Goal: Book appointment/travel/reservation

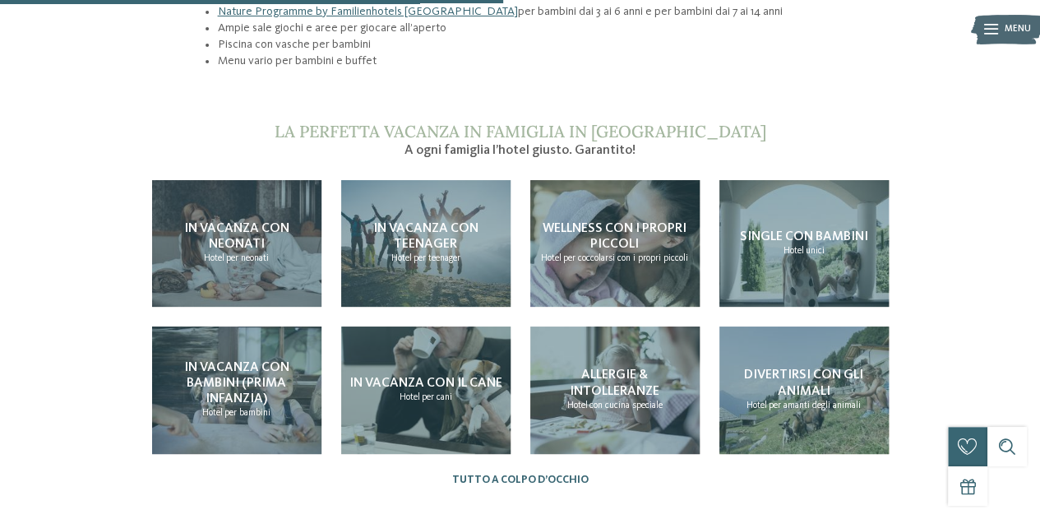
scroll to position [1282, 0]
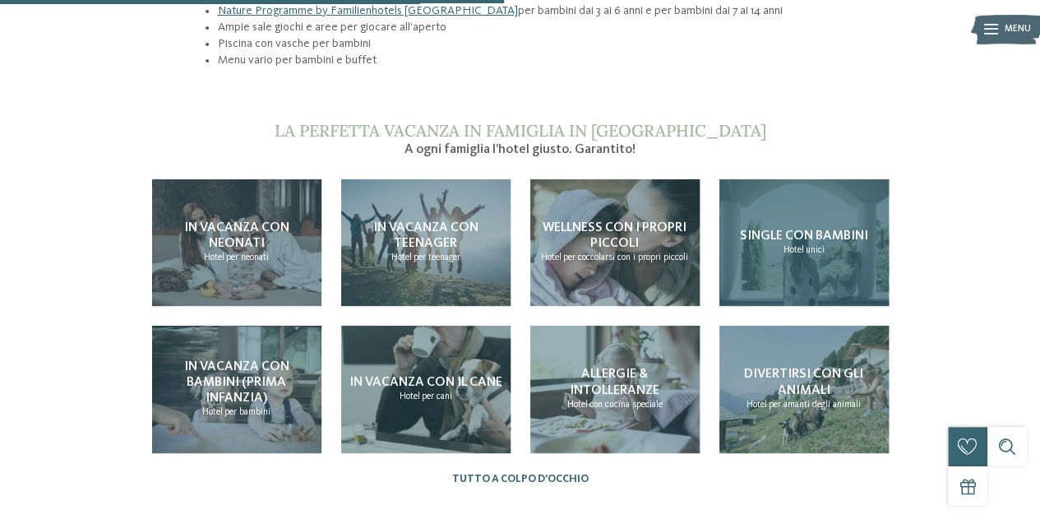
click at [798, 245] on span "Hotel" at bounding box center [794, 250] width 21 height 10
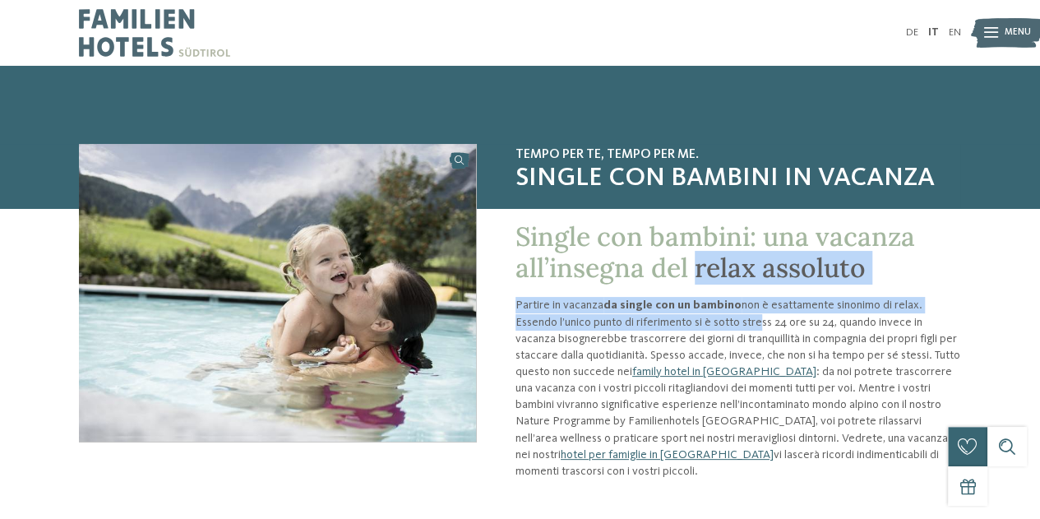
drag, startPoint x: 699, startPoint y: 294, endPoint x: 715, endPoint y: 320, distance: 30.3
click at [715, 320] on div "Single con bambini: una vacanza all’insegna del relax assoluto Partire in vacan…" at bounding box center [718, 357] width 485 height 298
click at [715, 320] on p "Partire in vacanza da single con un bambino non è esattamente sinonimo di relax…" at bounding box center [739, 388] width 446 height 183
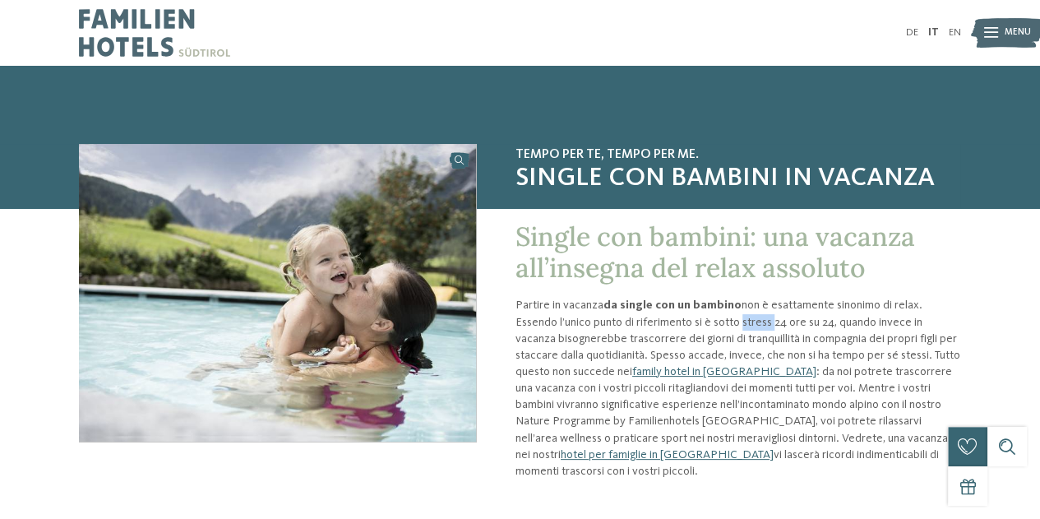
click at [715, 320] on p "Partire in vacanza da single con un bambino non è esattamente sinonimo di relax…" at bounding box center [739, 388] width 446 height 183
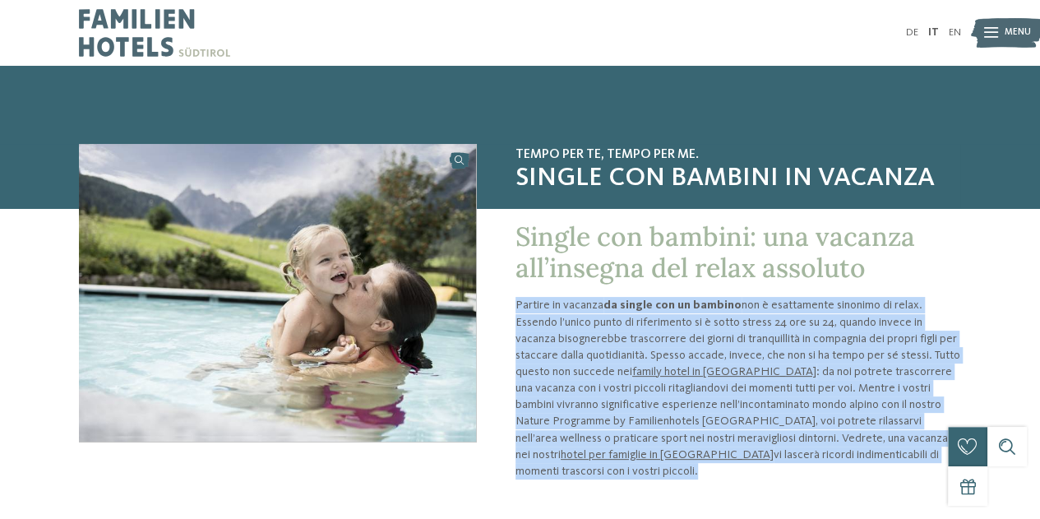
drag, startPoint x: 715, startPoint y: 320, endPoint x: 711, endPoint y: 302, distance: 18.6
click at [711, 302] on p "Partire in vacanza da single con un bambino non è esattamente sinonimo di relax…" at bounding box center [739, 388] width 446 height 183
click at [711, 302] on strong "da single con un bambino" at bounding box center [673, 305] width 138 height 12
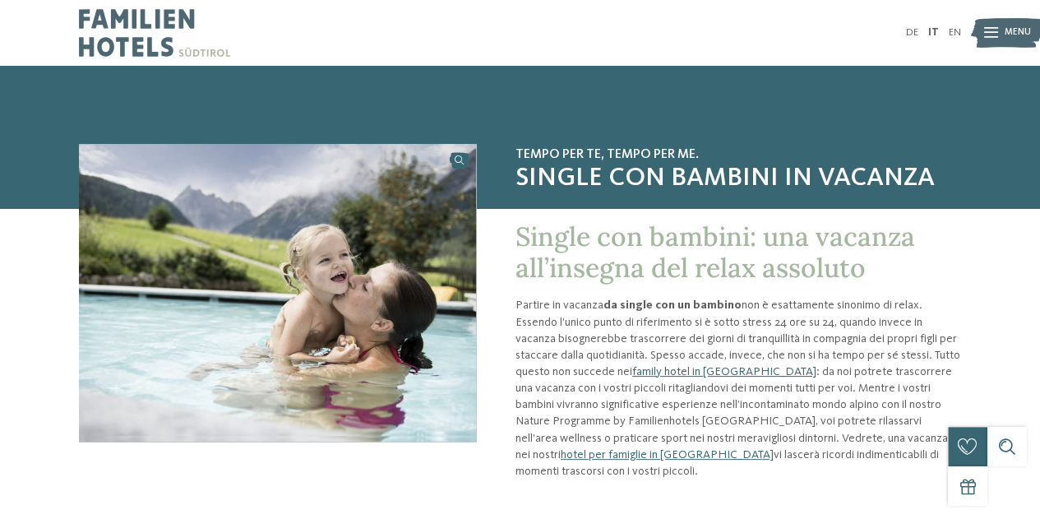
click at [711, 302] on strong "da single con un bambino" at bounding box center [673, 305] width 138 height 12
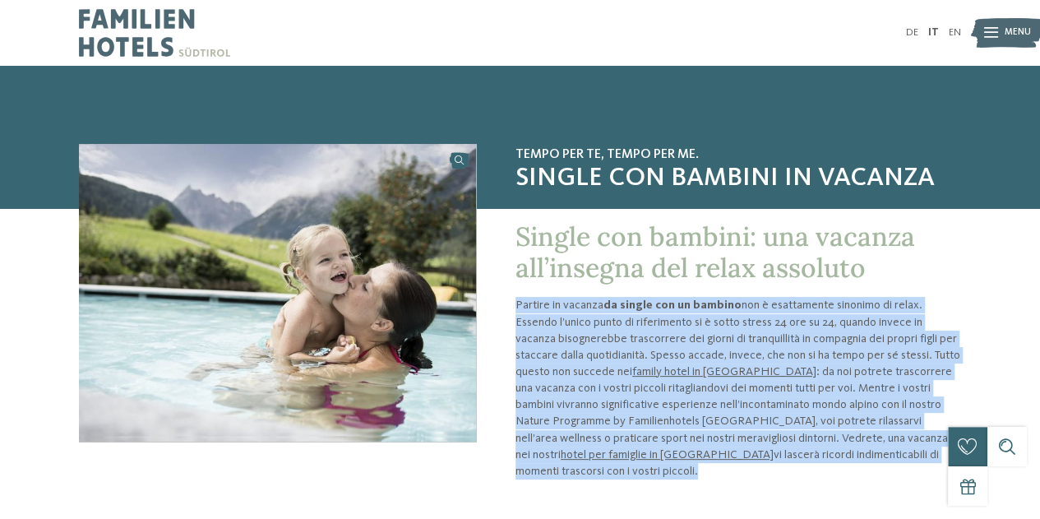
drag, startPoint x: 711, startPoint y: 302, endPoint x: 716, endPoint y: 326, distance: 25.2
click at [716, 326] on p "Partire in vacanza da single con un bambino non è esattamente sinonimo di relax…" at bounding box center [739, 388] width 446 height 183
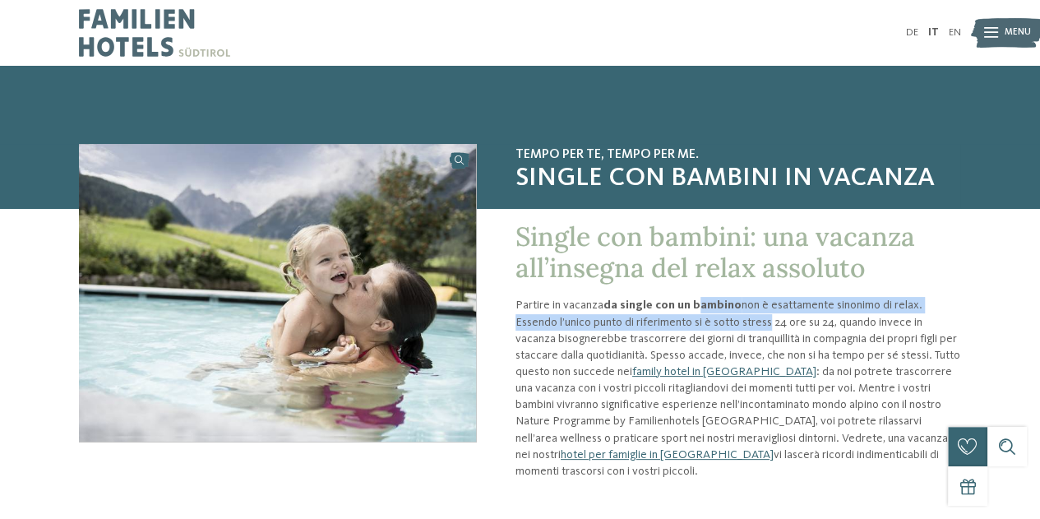
drag, startPoint x: 716, startPoint y: 326, endPoint x: 709, endPoint y: 311, distance: 17.3
click at [709, 311] on p "Partire in vacanza da single con un bambino non è esattamente sinonimo di relax…" at bounding box center [739, 388] width 446 height 183
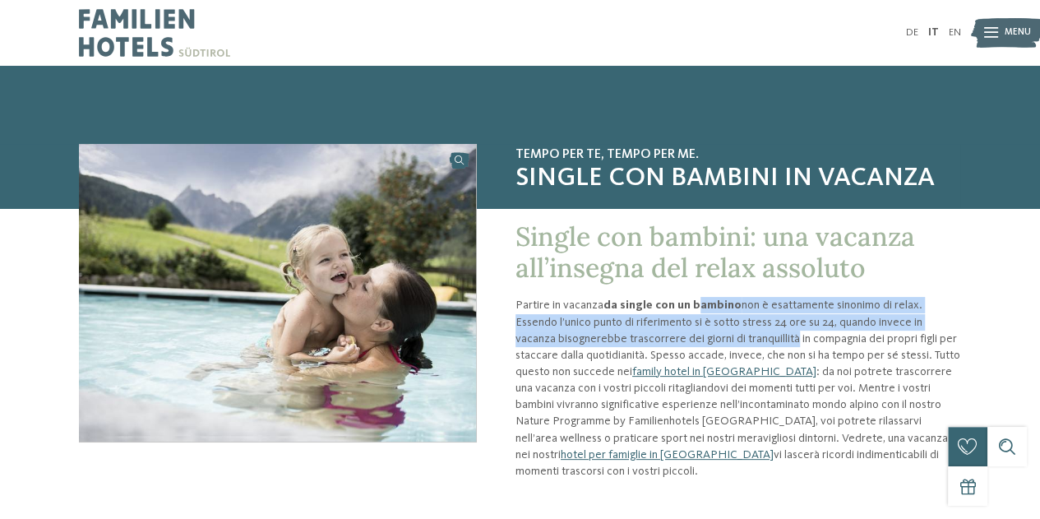
drag, startPoint x: 709, startPoint y: 311, endPoint x: 714, endPoint y: 349, distance: 39.0
click at [714, 349] on p "Partire in vacanza da single con un bambino non è esattamente sinonimo di relax…" at bounding box center [739, 388] width 446 height 183
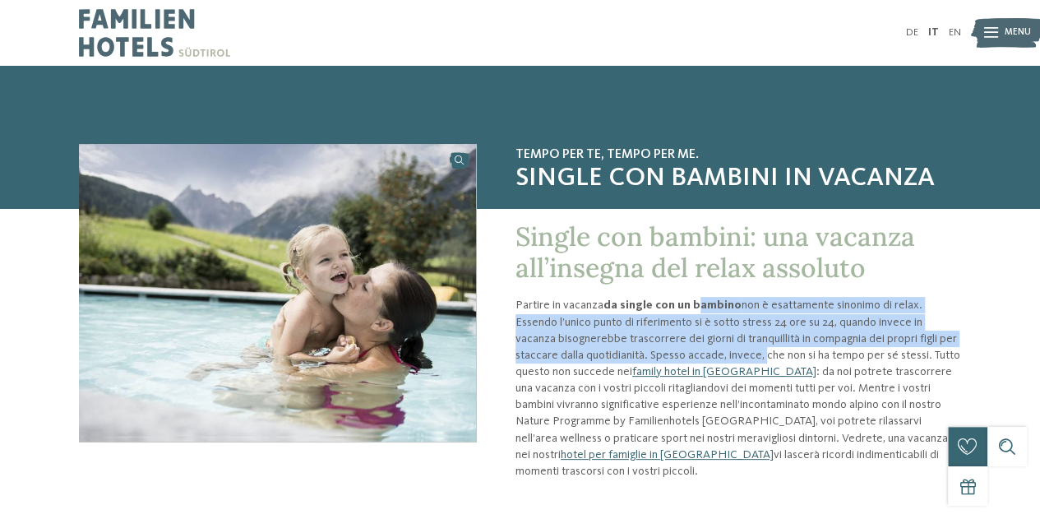
click at [714, 349] on p "Partire in vacanza da single con un bambino non è esattamente sinonimo di relax…" at bounding box center [739, 388] width 446 height 183
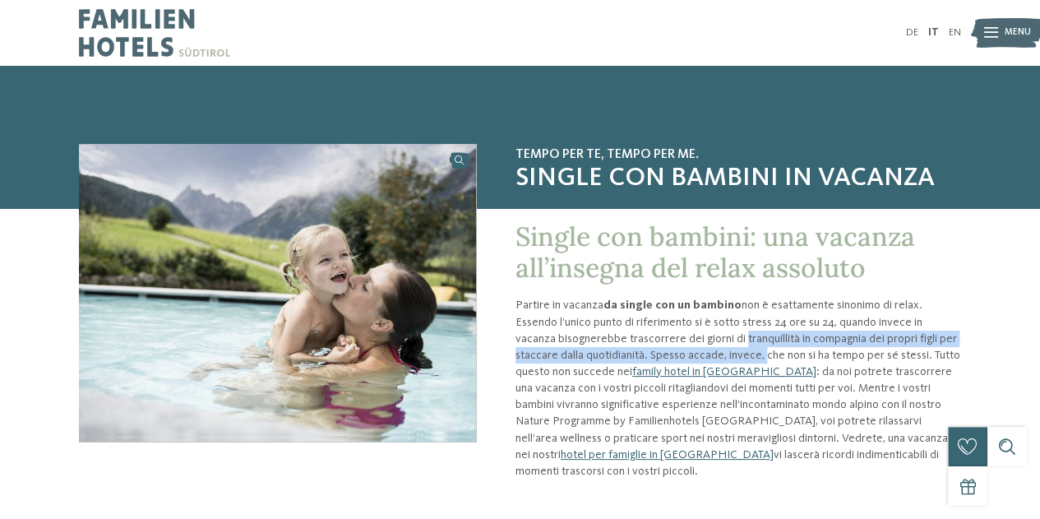
drag, startPoint x: 714, startPoint y: 349, endPoint x: 710, endPoint y: 338, distance: 12.0
click at [710, 338] on p "Partire in vacanza da single con un bambino non è esattamente sinonimo di relax…" at bounding box center [739, 388] width 446 height 183
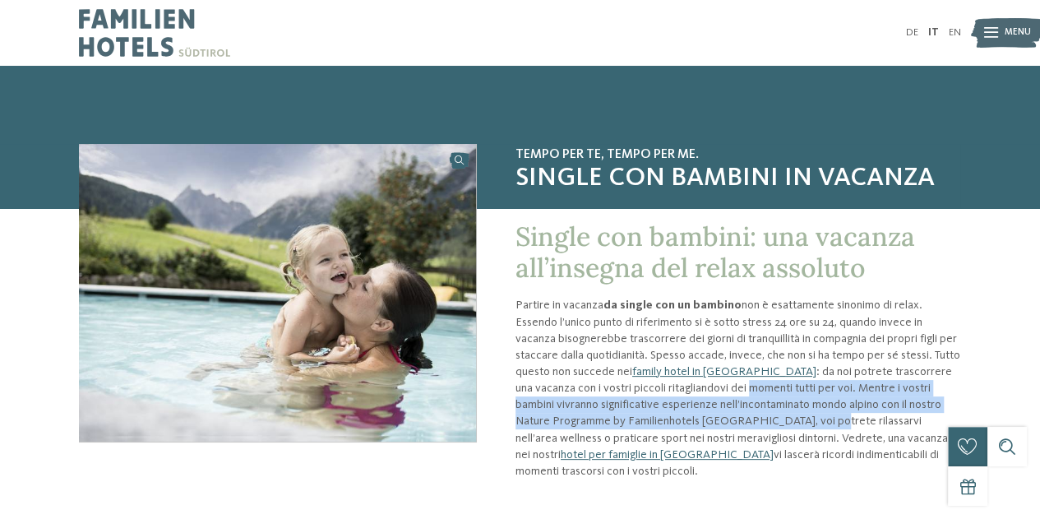
drag, startPoint x: 664, startPoint y: 389, endPoint x: 712, endPoint y: 420, distance: 57.0
click at [712, 420] on p "Partire in vacanza da single con un bambino non è esattamente sinonimo di relax…" at bounding box center [739, 388] width 446 height 183
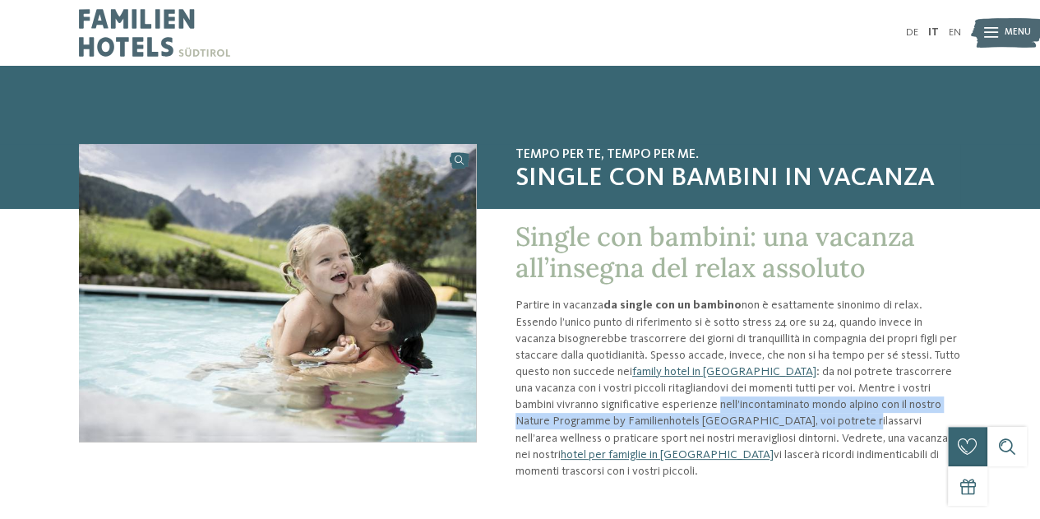
drag, startPoint x: 712, startPoint y: 420, endPoint x: 709, endPoint y: 410, distance: 10.4
click at [709, 410] on p "Partire in vacanza da single con un bambino non è esattamente sinonimo di relax…" at bounding box center [739, 388] width 446 height 183
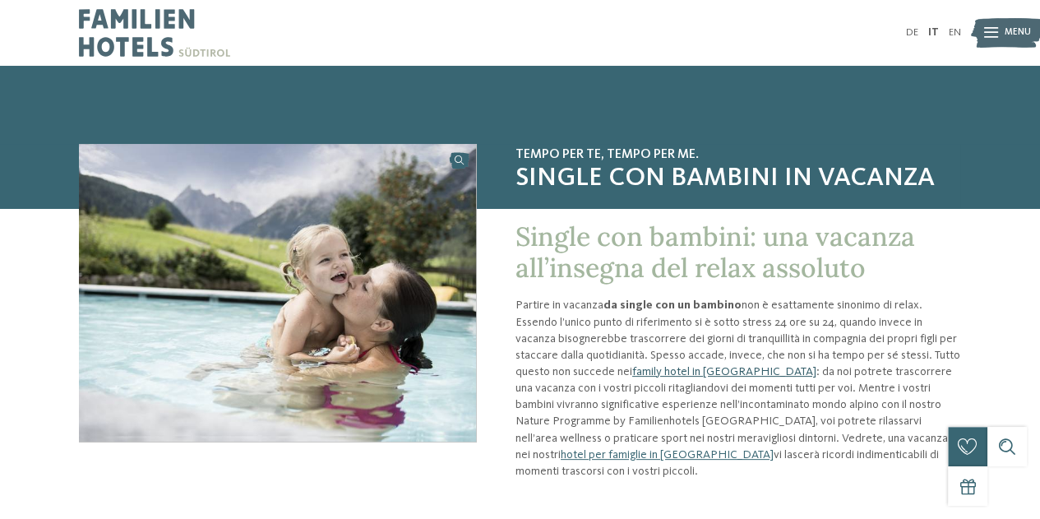
click at [671, 370] on link "family hotel in Alto Adige" at bounding box center [724, 372] width 184 height 12
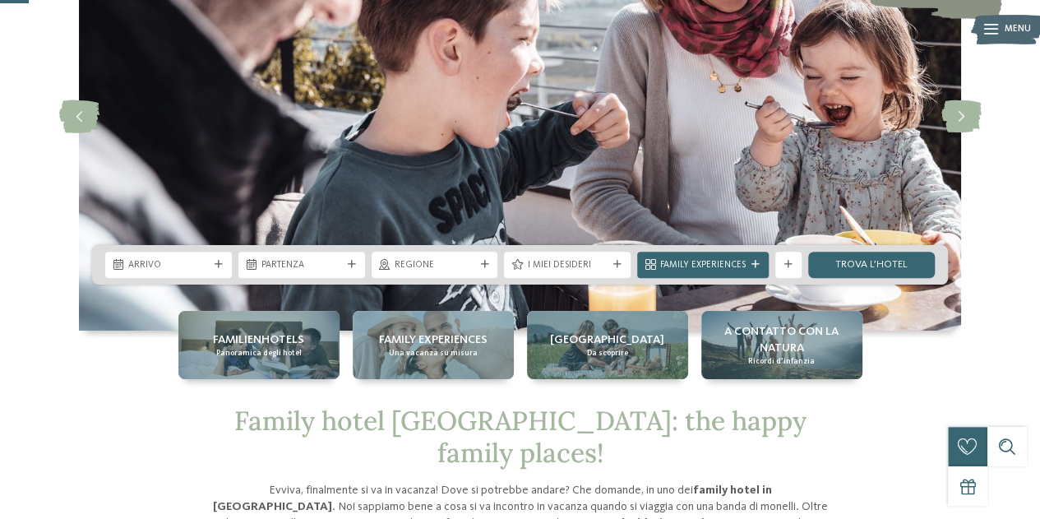
scroll to position [162, 0]
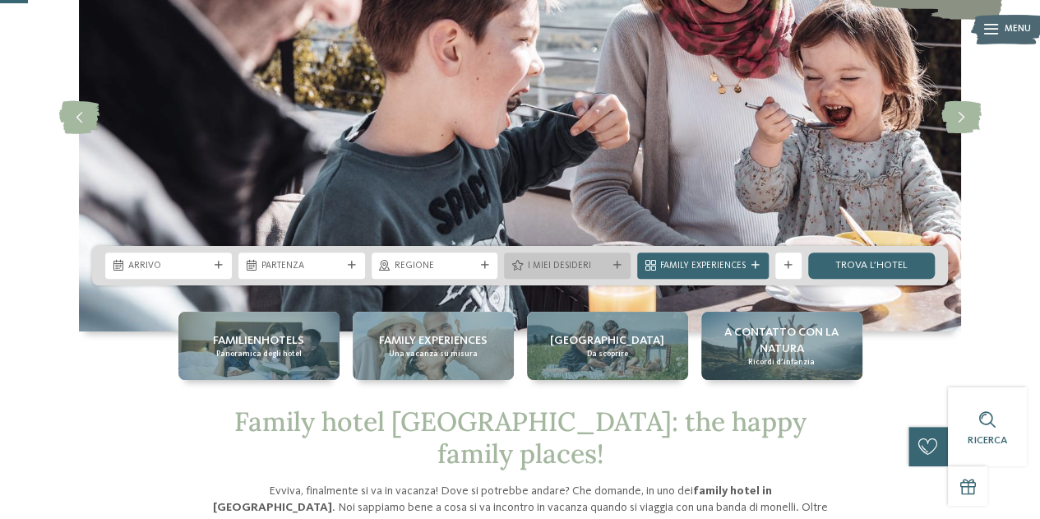
click at [625, 264] on div "I miei desideri" at bounding box center [567, 265] width 127 height 26
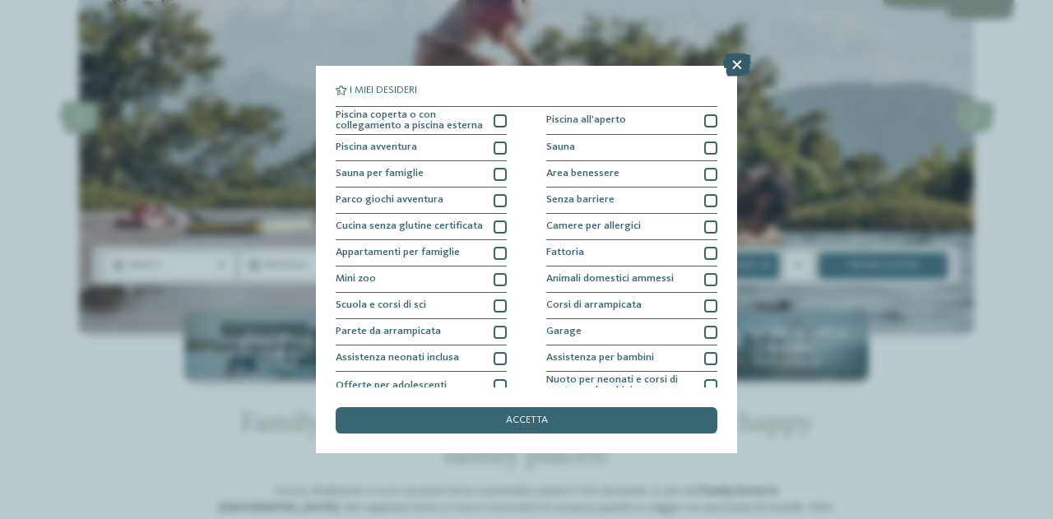
click at [727, 68] on icon at bounding box center [737, 64] width 28 height 23
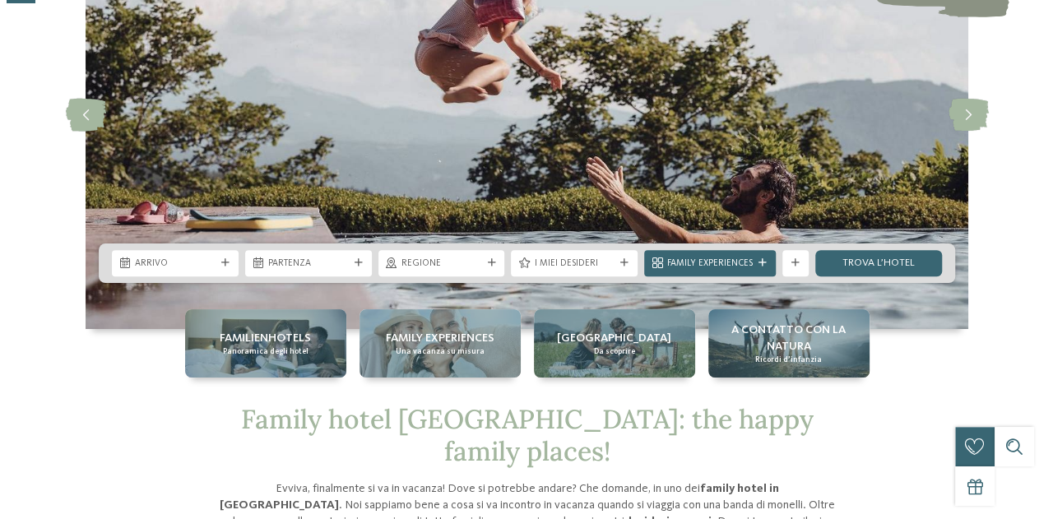
scroll to position [164, 0]
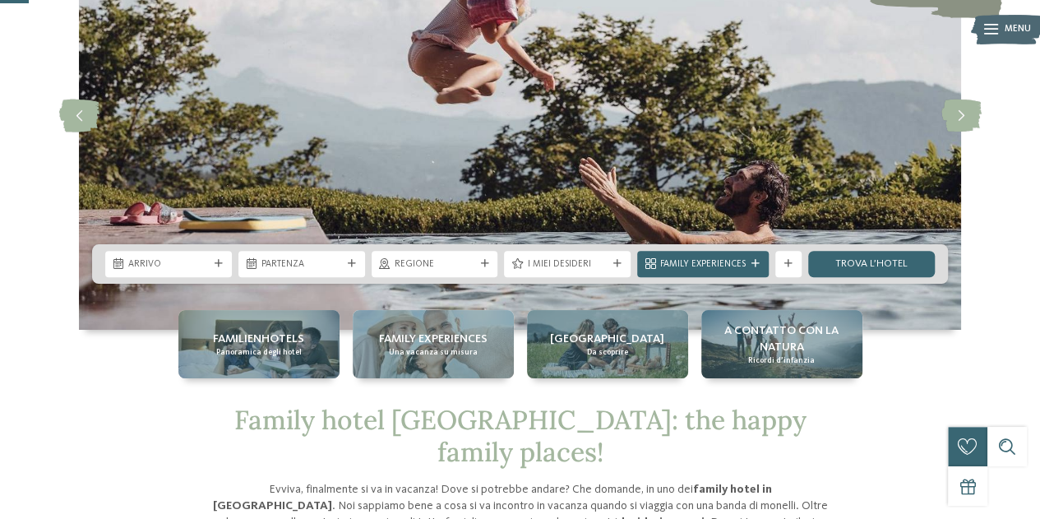
click at [195, 297] on img at bounding box center [520, 116] width 882 height 428
click at [179, 267] on span "Arrivo" at bounding box center [168, 264] width 81 height 13
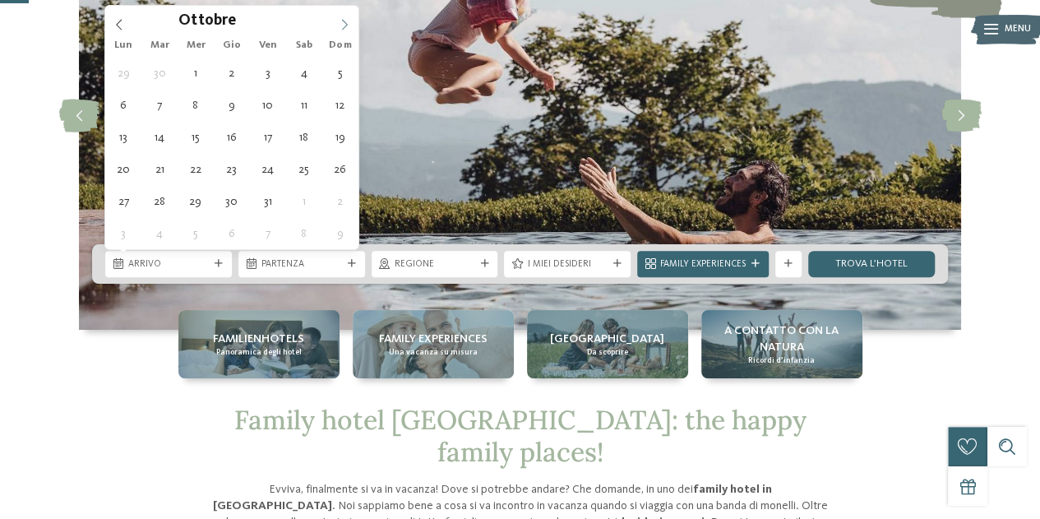
click at [347, 19] on icon at bounding box center [345, 25] width 12 height 12
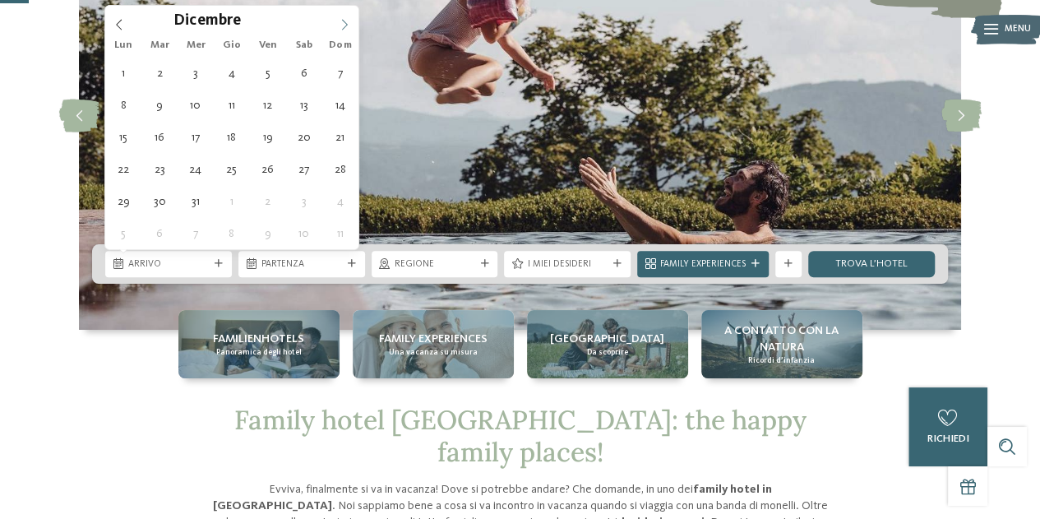
click at [347, 19] on icon at bounding box center [345, 25] width 12 height 12
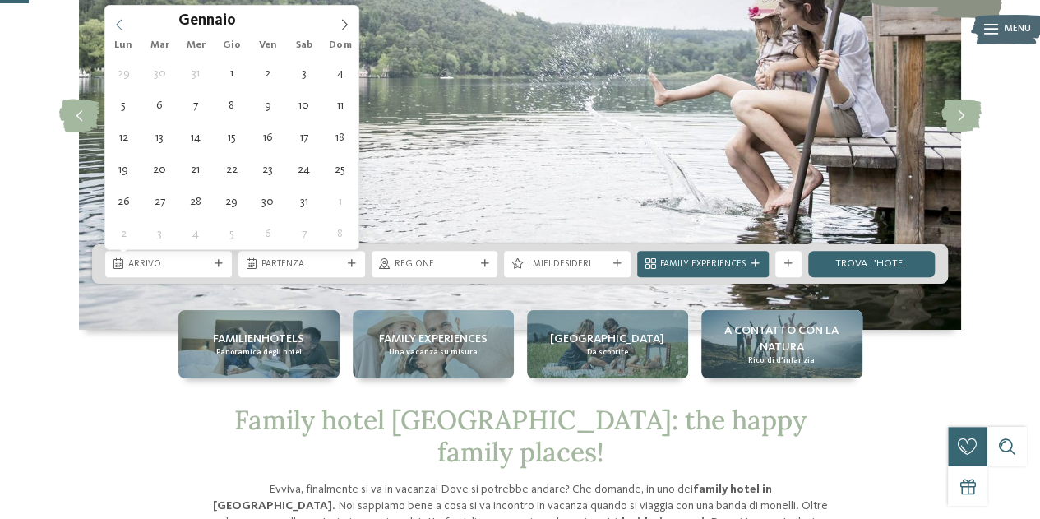
type input "****"
click at [129, 29] on span at bounding box center [119, 20] width 28 height 28
type div "30.12.2025"
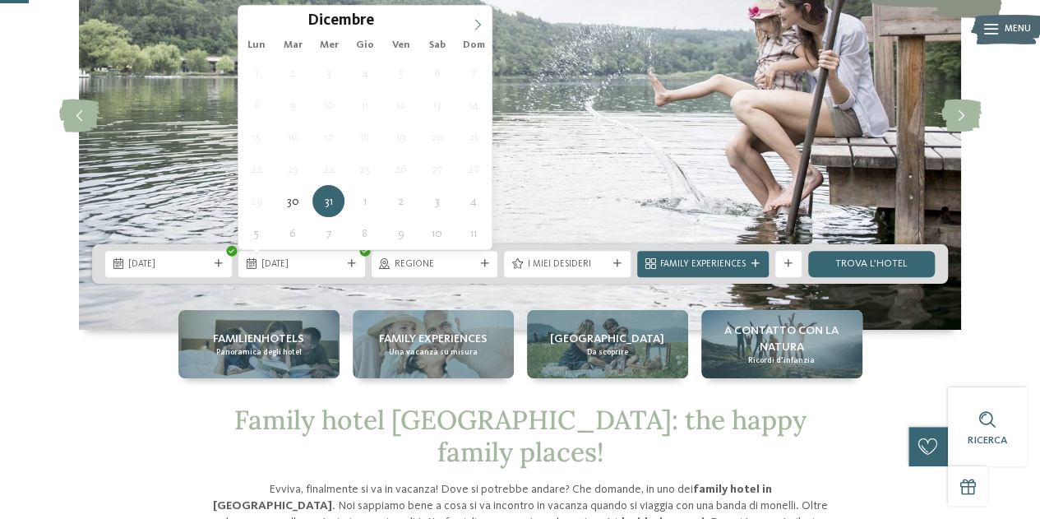
type input "****"
click at [475, 32] on span at bounding box center [478, 20] width 28 height 28
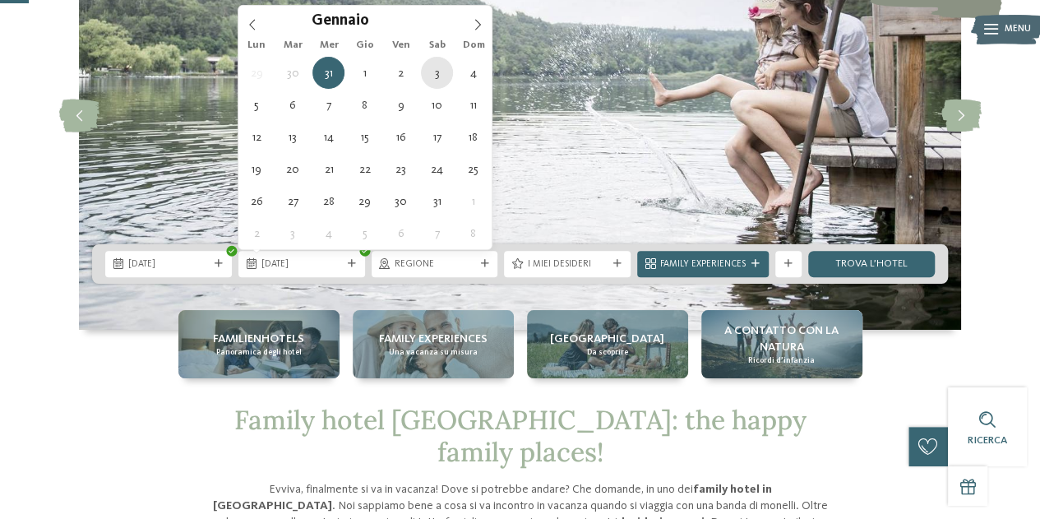
type div "03.01.2026"
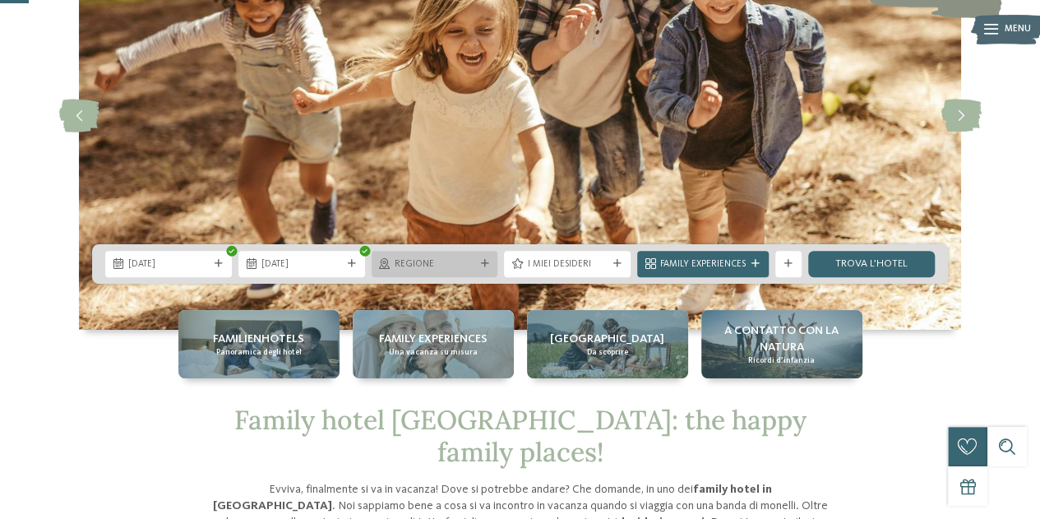
click at [413, 266] on span "Regione" at bounding box center [435, 264] width 81 height 13
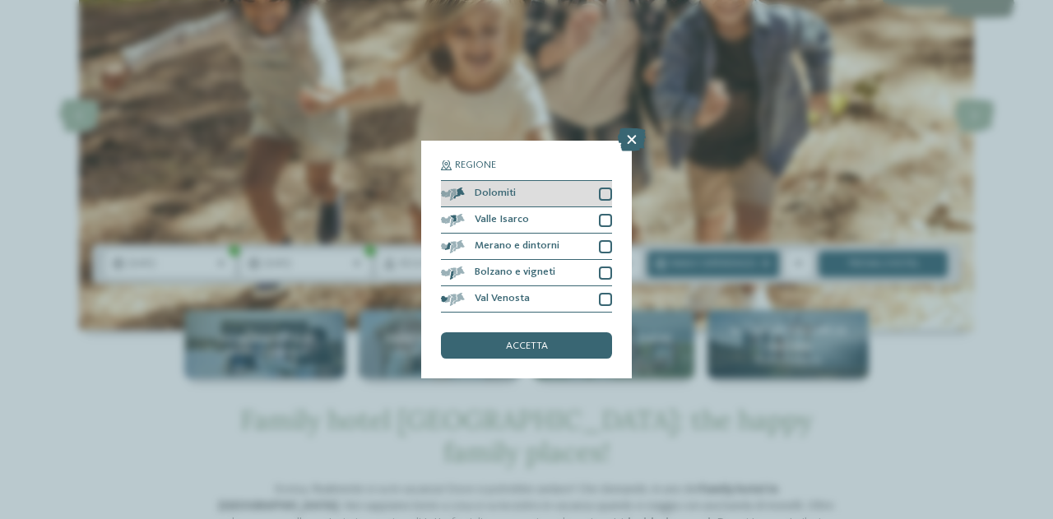
click at [511, 186] on div "Dolomiti" at bounding box center [526, 194] width 171 height 26
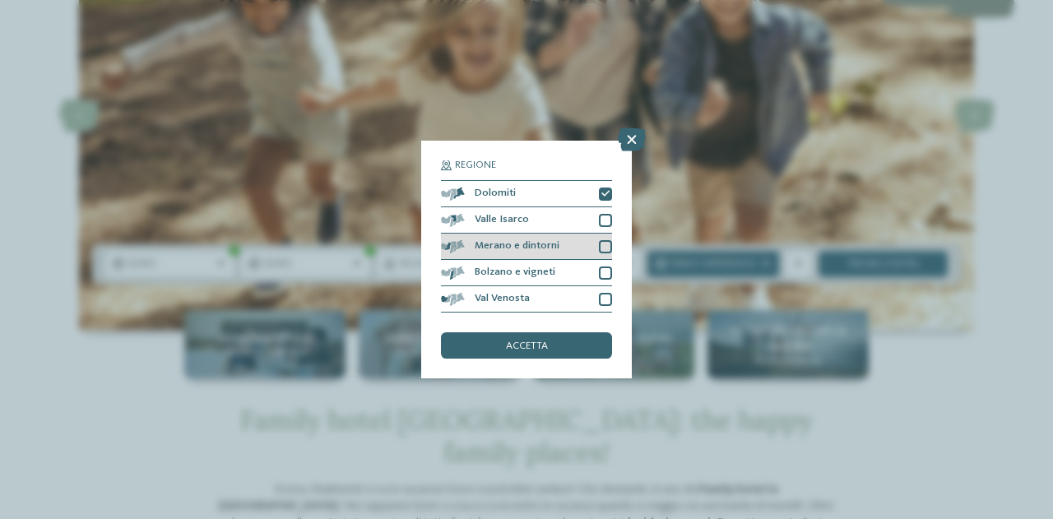
click at [523, 237] on div "Merano e dintorni" at bounding box center [526, 247] width 171 height 26
click at [526, 257] on div "Merano e dintorni" at bounding box center [526, 247] width 171 height 26
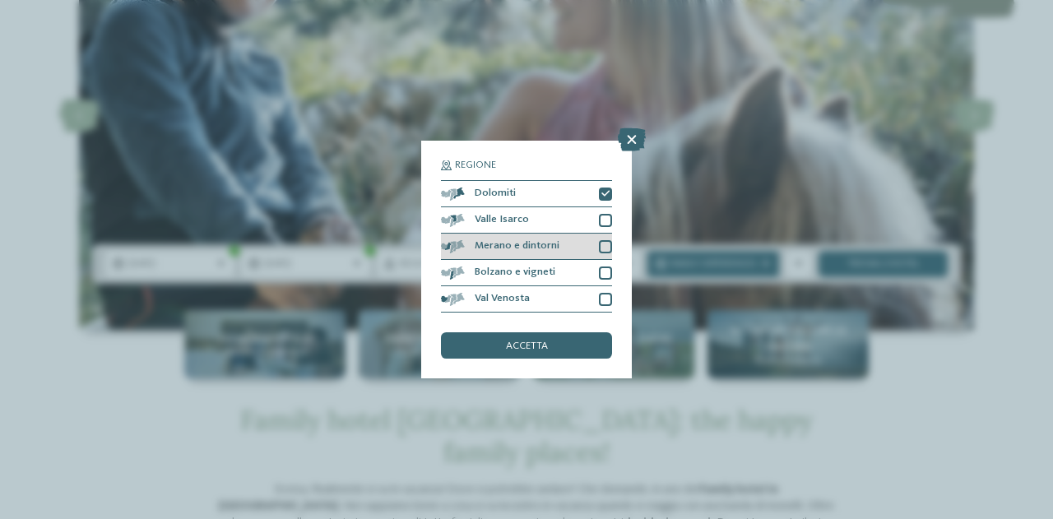
click at [526, 257] on div "Merano e dintorni" at bounding box center [526, 247] width 171 height 26
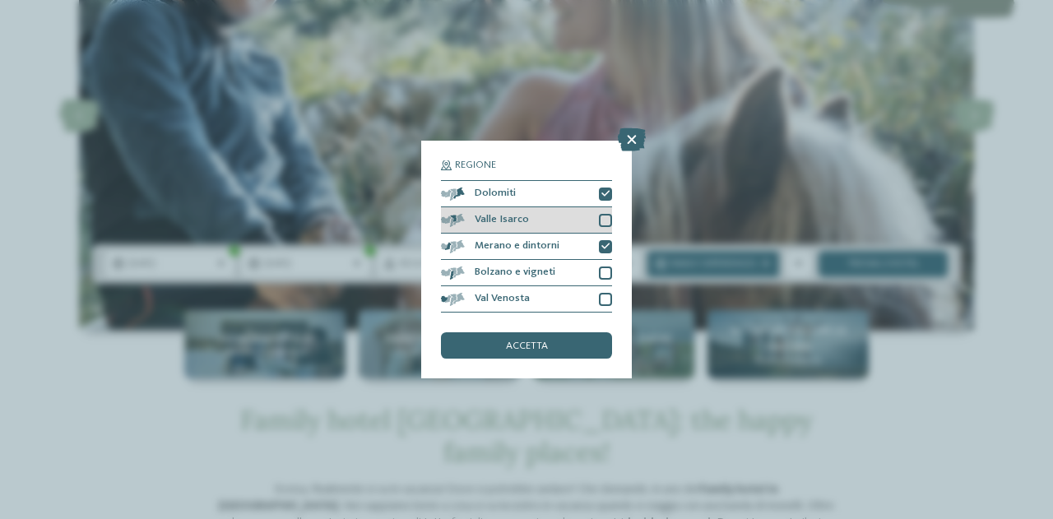
click at [525, 223] on div "Valle Isarco" at bounding box center [526, 220] width 171 height 26
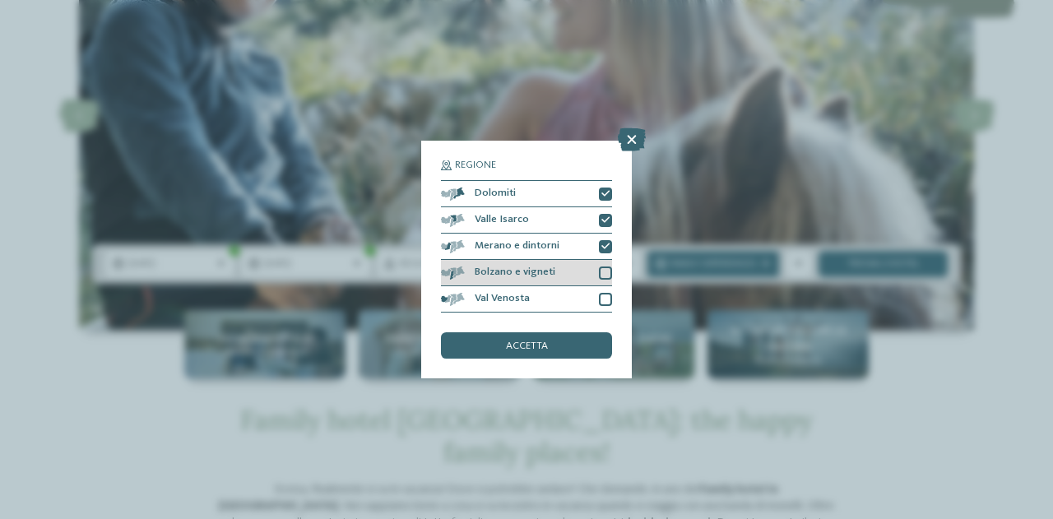
click at [535, 266] on div "Bolzano e vigneti" at bounding box center [526, 273] width 171 height 26
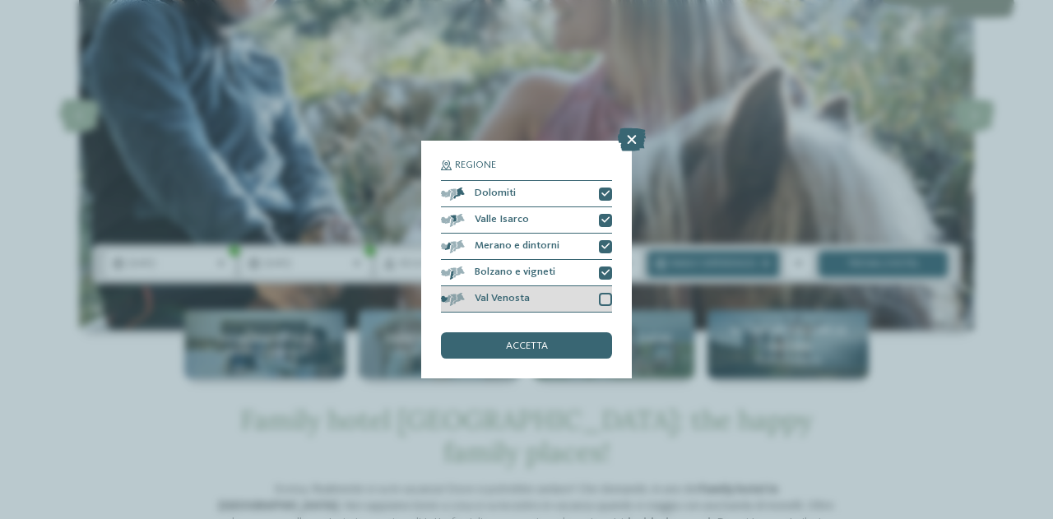
click at [538, 287] on div "Val Venosta" at bounding box center [526, 299] width 171 height 26
click at [541, 336] on div "accetta" at bounding box center [526, 345] width 171 height 26
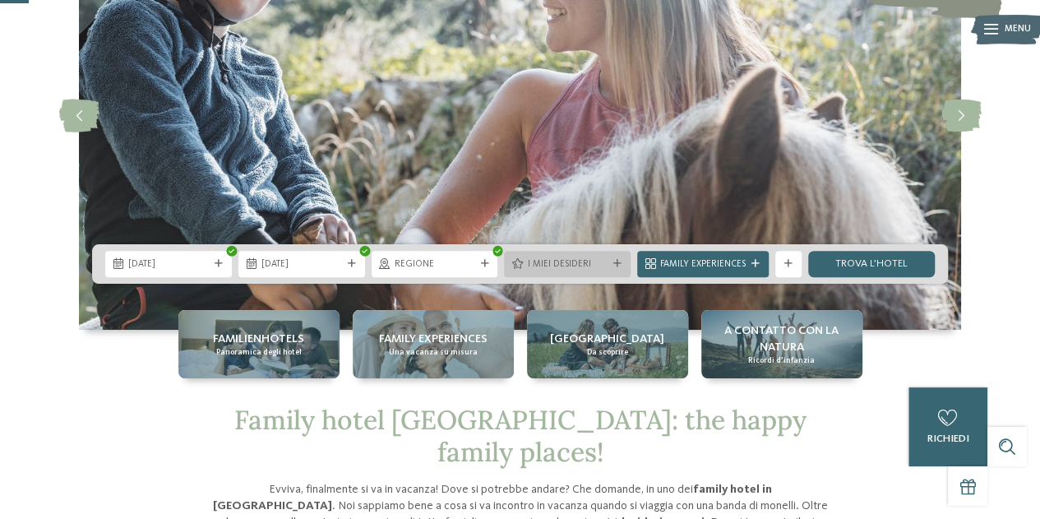
click at [542, 252] on div "I miei desideri" at bounding box center [567, 264] width 127 height 26
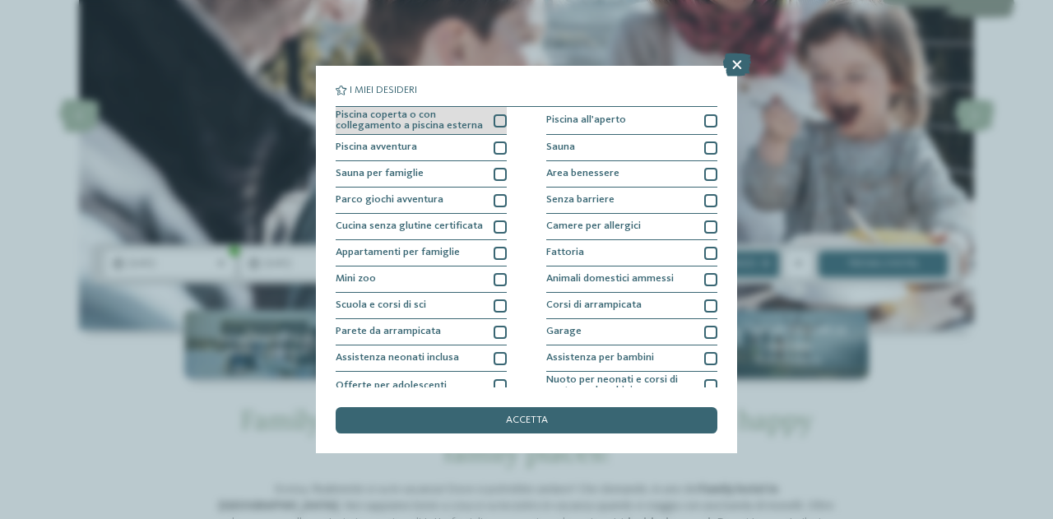
click at [474, 121] on span "Piscina coperta o con collegamento a piscina esterna" at bounding box center [410, 120] width 148 height 21
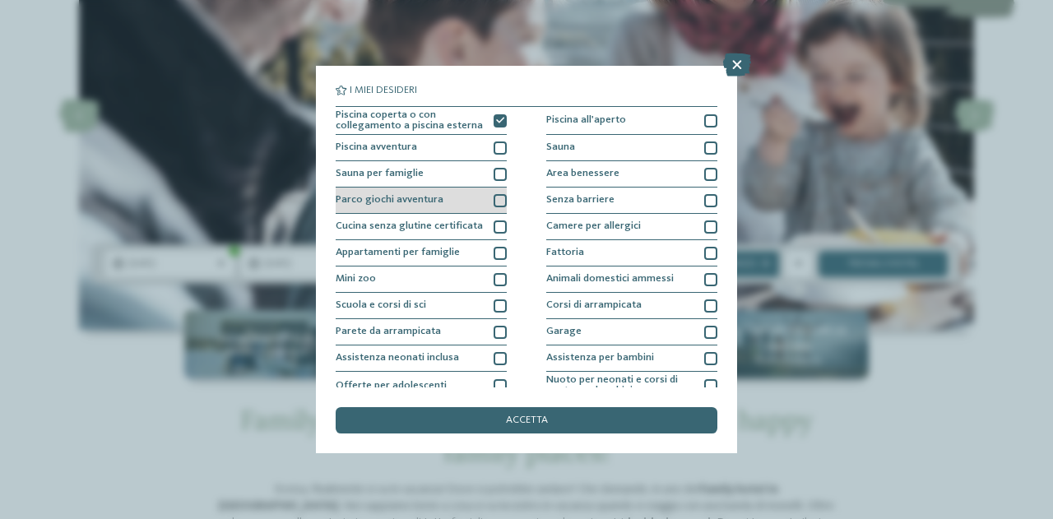
click at [479, 196] on div "Parco giochi avventura" at bounding box center [421, 200] width 171 height 26
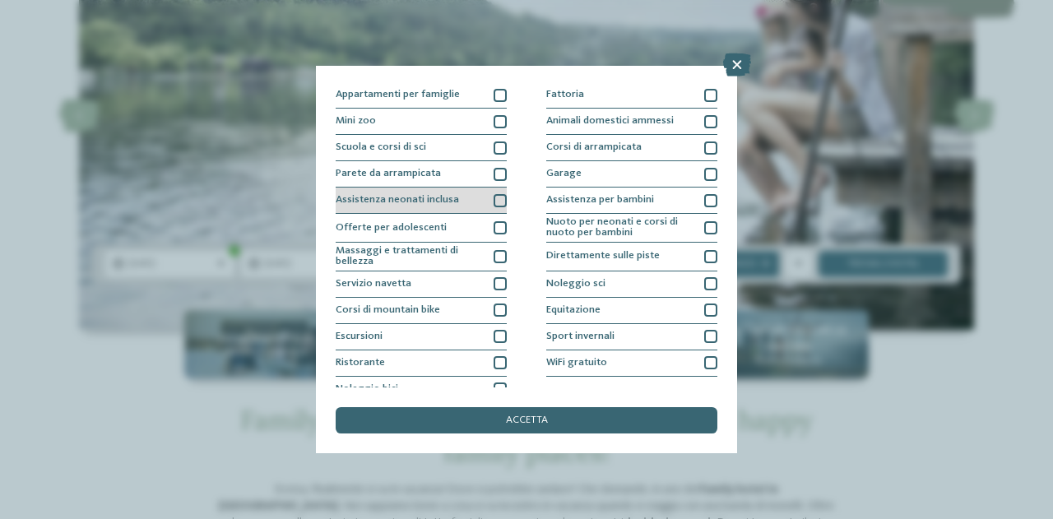
scroll to position [156, 0]
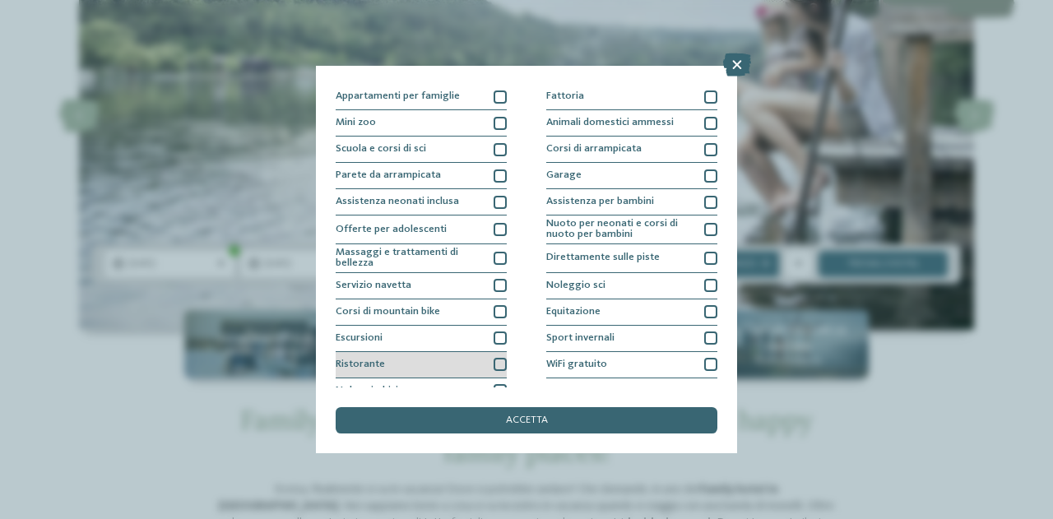
click at [493, 368] on div at bounding box center [499, 364] width 13 height 13
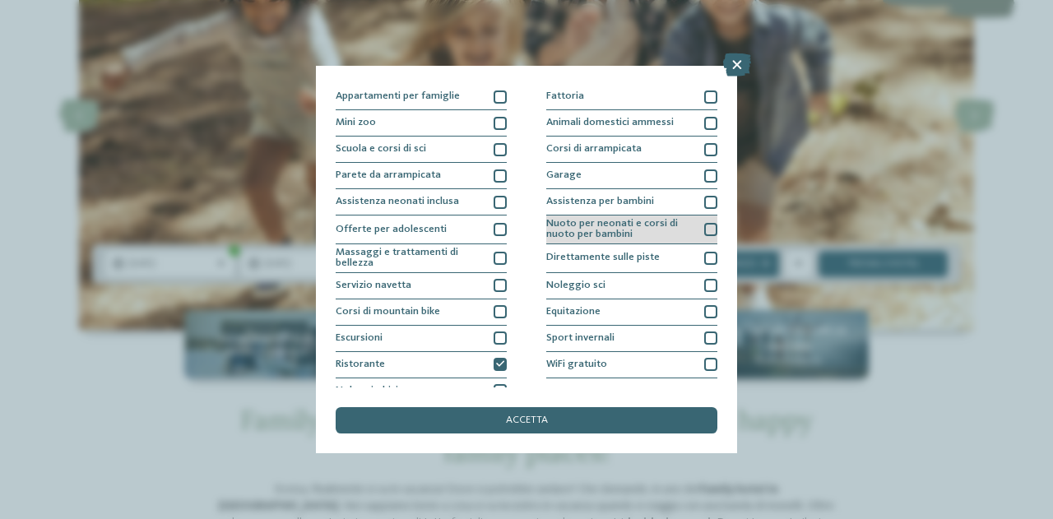
click at [617, 238] on span "Nuoto per neonati e corsi di nuoto per bambini" at bounding box center [620, 229] width 148 height 21
click at [616, 205] on span "Assistenza per bambini" at bounding box center [600, 202] width 108 height 11
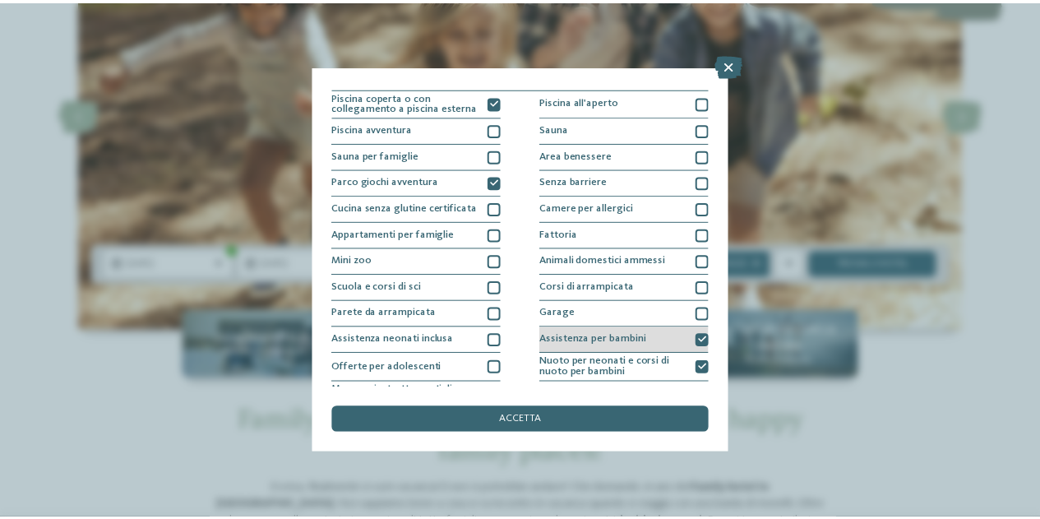
scroll to position [0, 0]
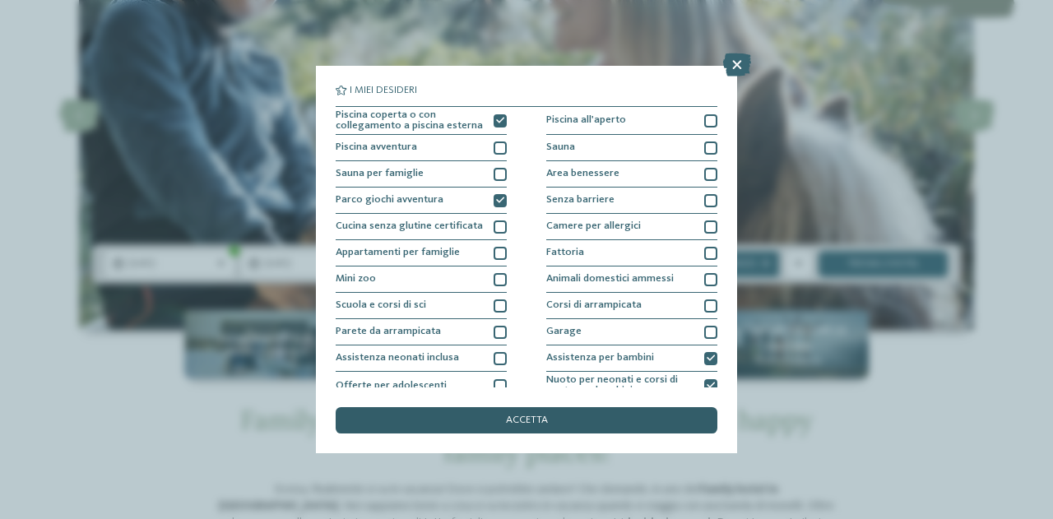
click at [578, 418] on div "accetta" at bounding box center [527, 420] width 382 height 26
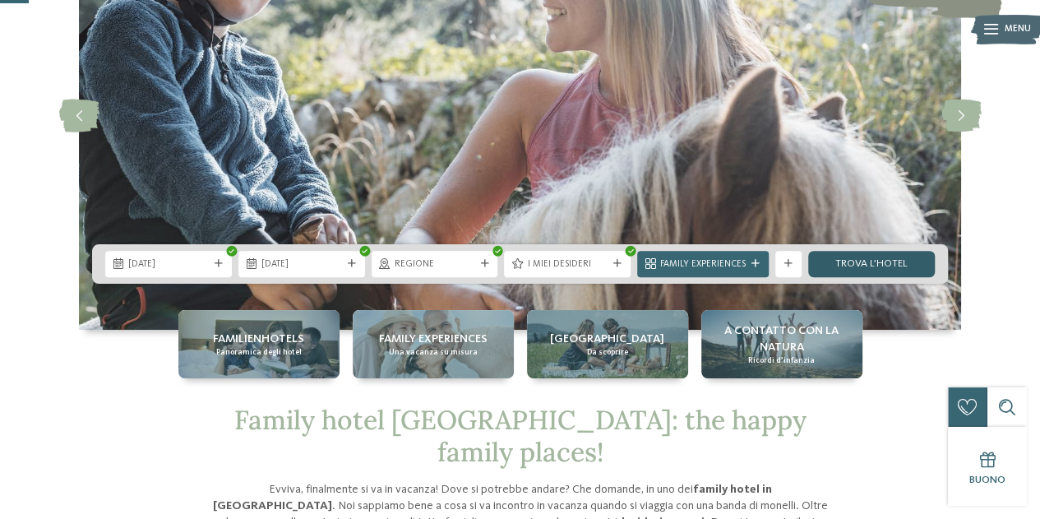
click at [844, 270] on link "trova l’hotel" at bounding box center [871, 264] width 127 height 26
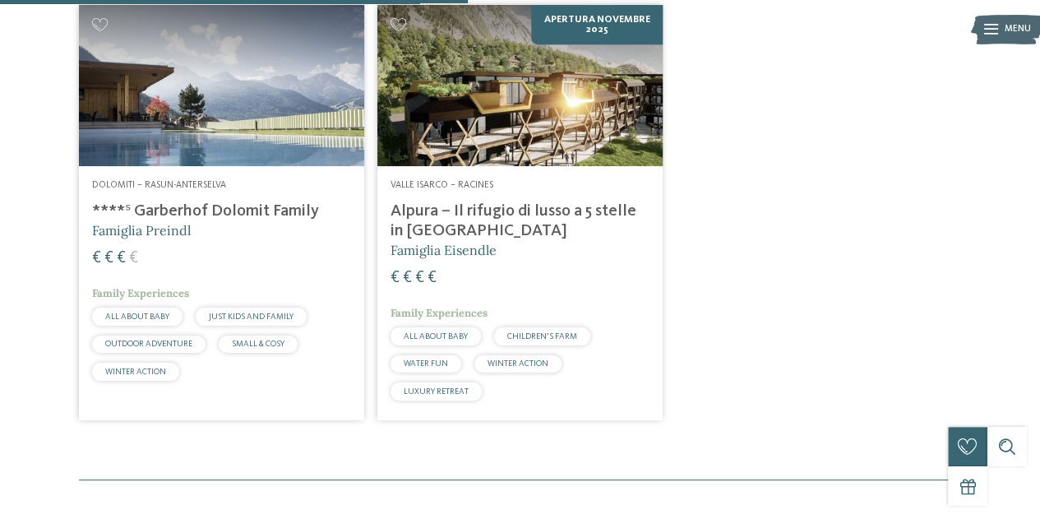
scroll to position [565, 0]
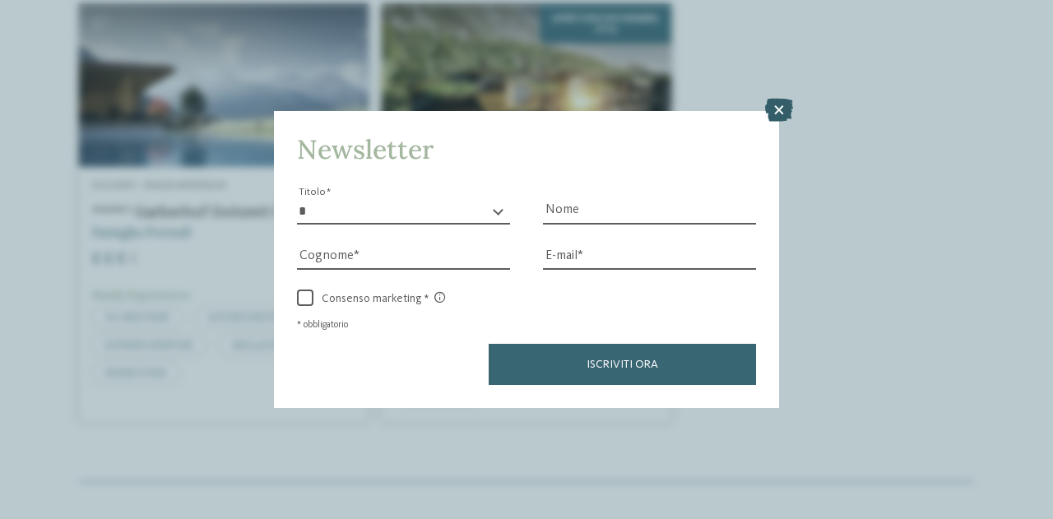
click at [784, 104] on icon at bounding box center [779, 110] width 28 height 23
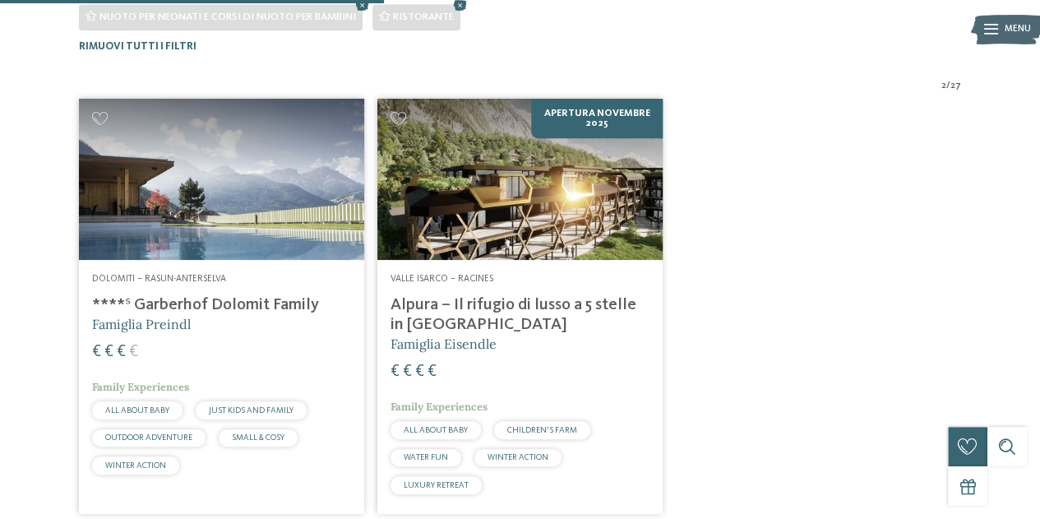
scroll to position [461, 0]
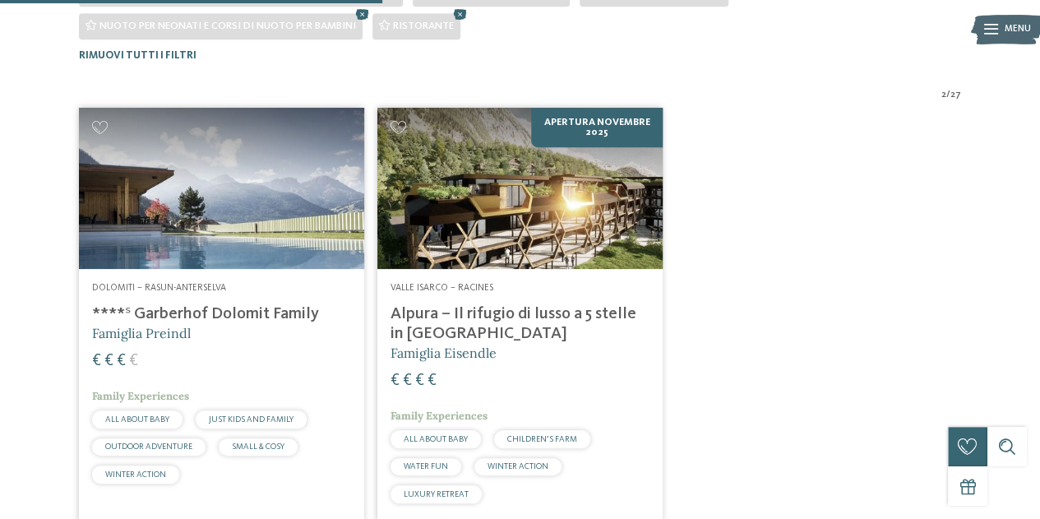
click at [248, 225] on img at bounding box center [221, 188] width 285 height 160
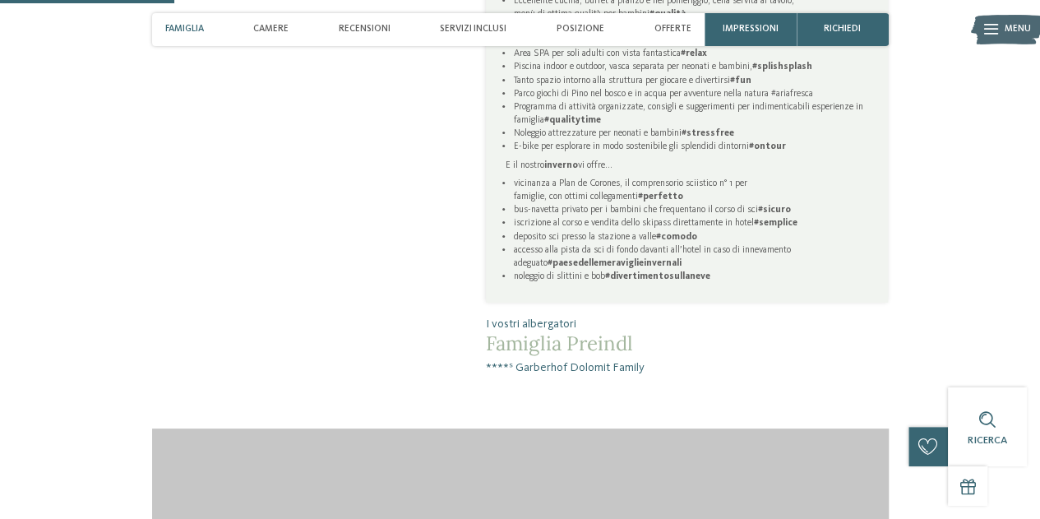
scroll to position [882, 0]
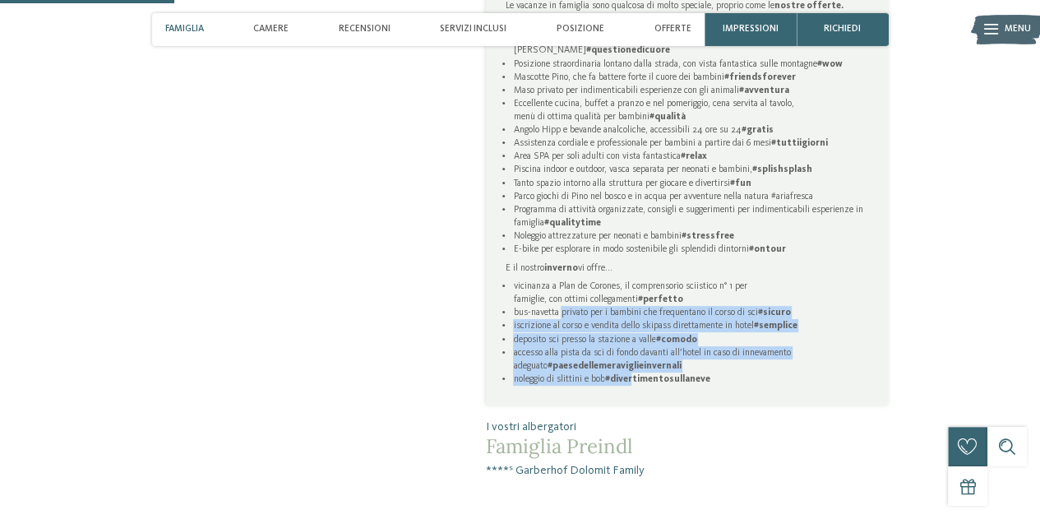
drag, startPoint x: 562, startPoint y: 304, endPoint x: 635, endPoint y: 363, distance: 93.6
click at [635, 363] on ul "vicinanza a Plan de Corones, il comprensorio sciistico n° 1 per famiglie, con o…" at bounding box center [687, 333] width 363 height 106
click at [635, 374] on strong "#divertimentosullaneve" at bounding box center [656, 379] width 105 height 10
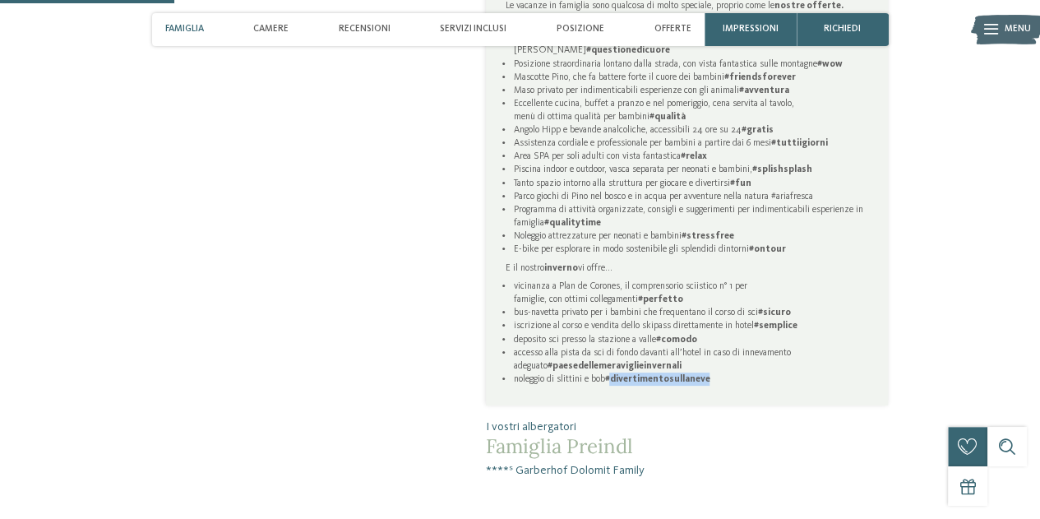
click at [635, 374] on strong "#divertimentosullaneve" at bounding box center [656, 379] width 105 height 10
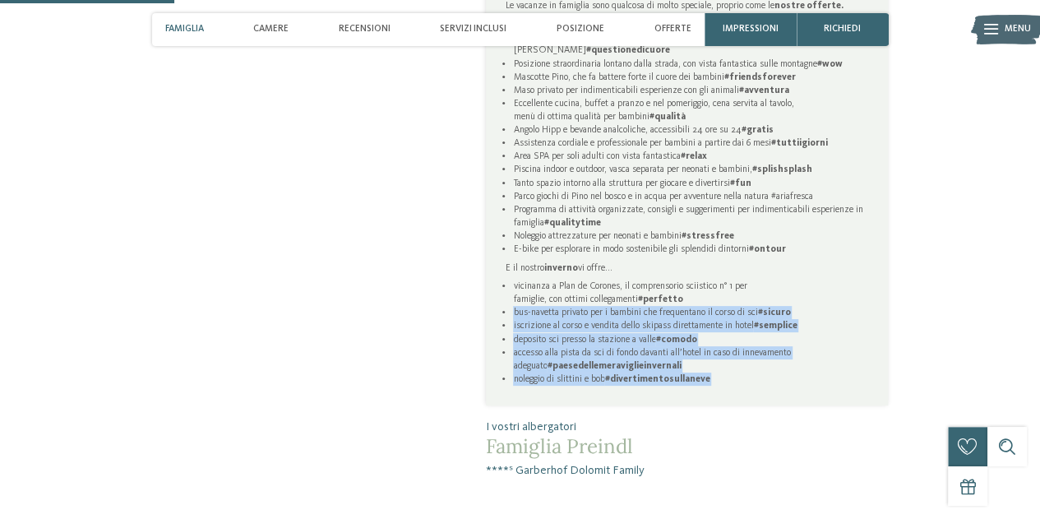
drag, startPoint x: 635, startPoint y: 363, endPoint x: 615, endPoint y: 301, distance: 64.8
click at [615, 301] on ul "vicinanza a Plan de Corones, il comprensorio sciistico n° 1 per famiglie, con o…" at bounding box center [687, 333] width 363 height 106
click at [615, 306] on li "bus-navetta privato per i bambini che frequentano il corso di sci #sicuro" at bounding box center [690, 312] width 355 height 13
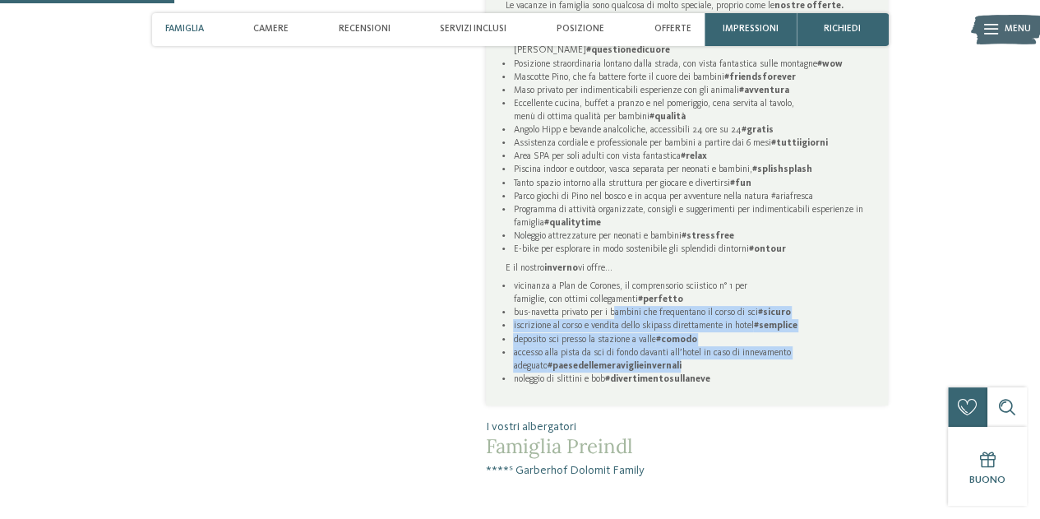
drag, startPoint x: 615, startPoint y: 301, endPoint x: 628, endPoint y: 349, distance: 50.3
click at [628, 349] on ul "vicinanza a Plan de Corones, il comprensorio sciistico n° 1 per famiglie, con o…" at bounding box center [687, 333] width 363 height 106
click at [628, 361] on strong "#paesedellemeraviglieinvernali" at bounding box center [614, 366] width 134 height 10
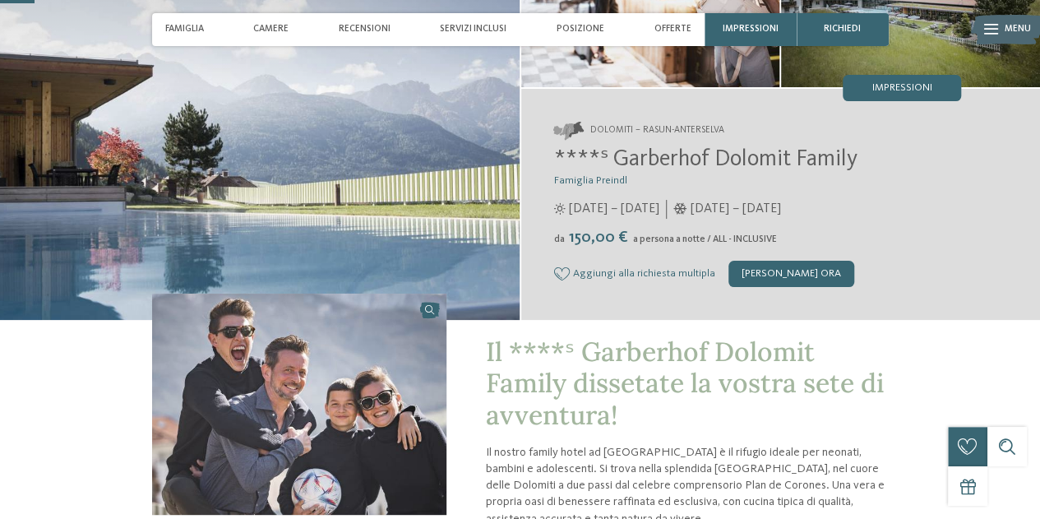
scroll to position [174, 0]
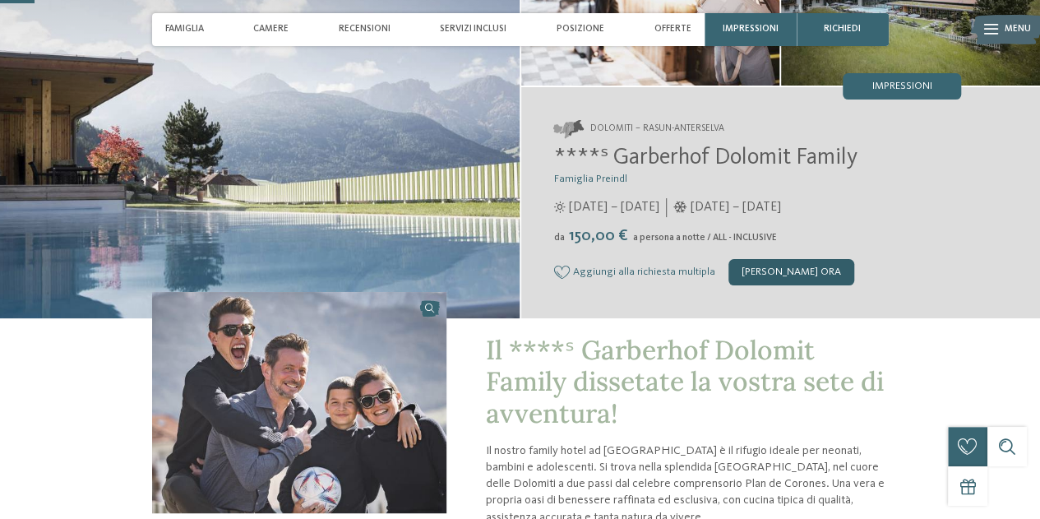
click at [762, 279] on div "[PERSON_NAME] ora" at bounding box center [792, 272] width 126 height 26
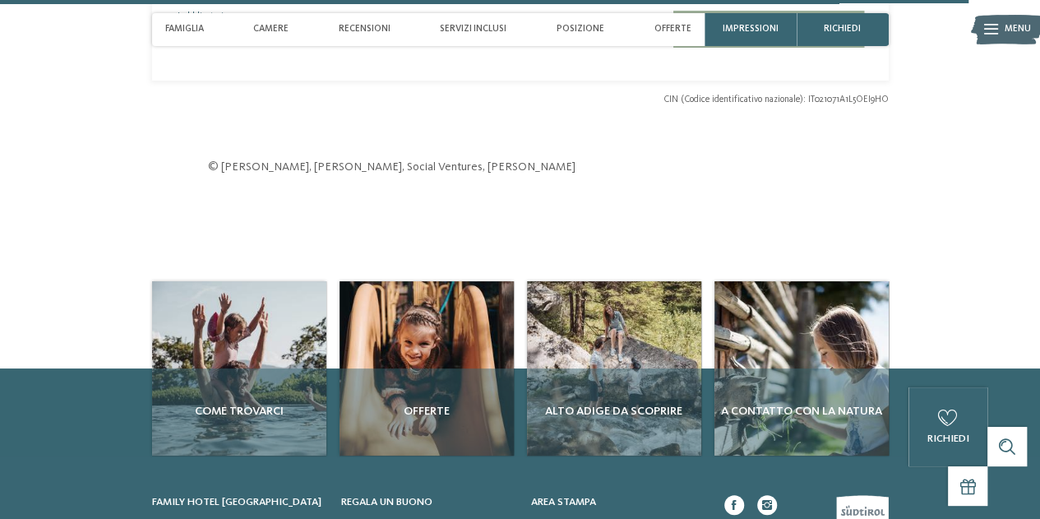
scroll to position [4903, 0]
